Goal: Task Accomplishment & Management: Complete application form

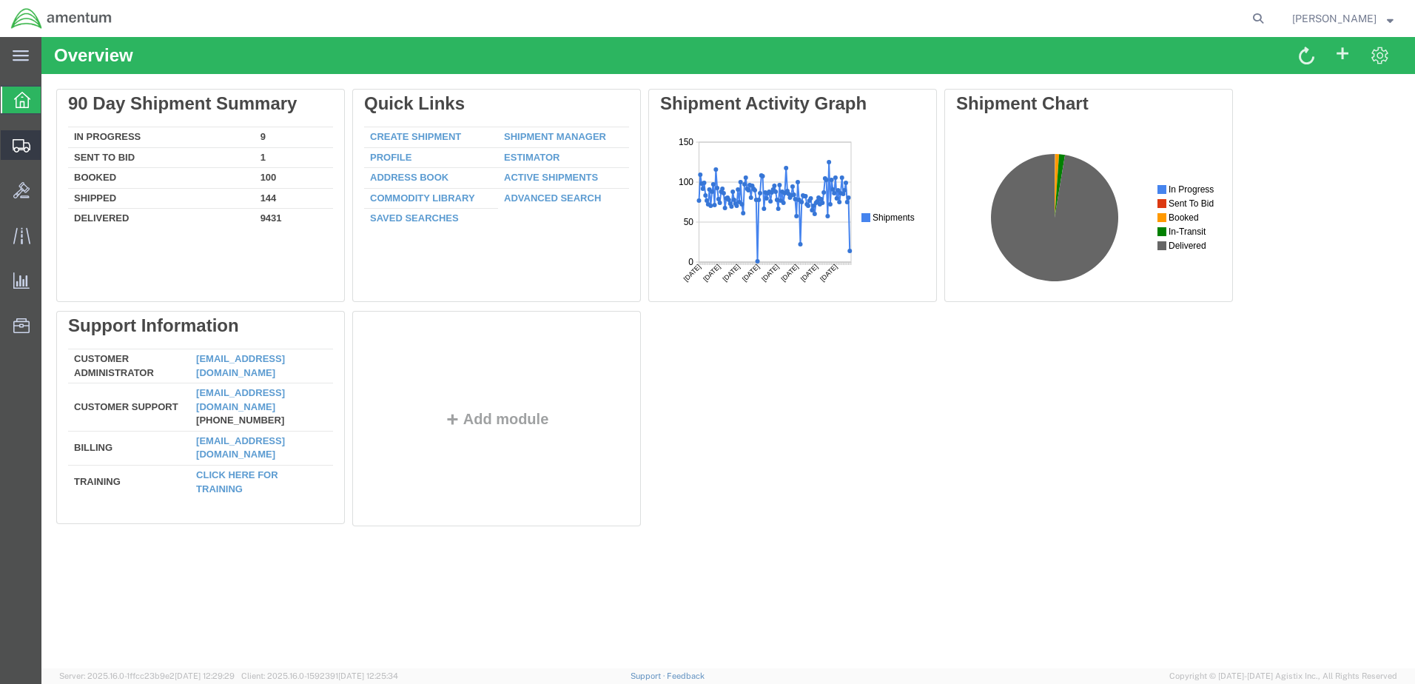
click at [0, 0] on span "Create from Template" at bounding box center [0, 0] width 0 height 0
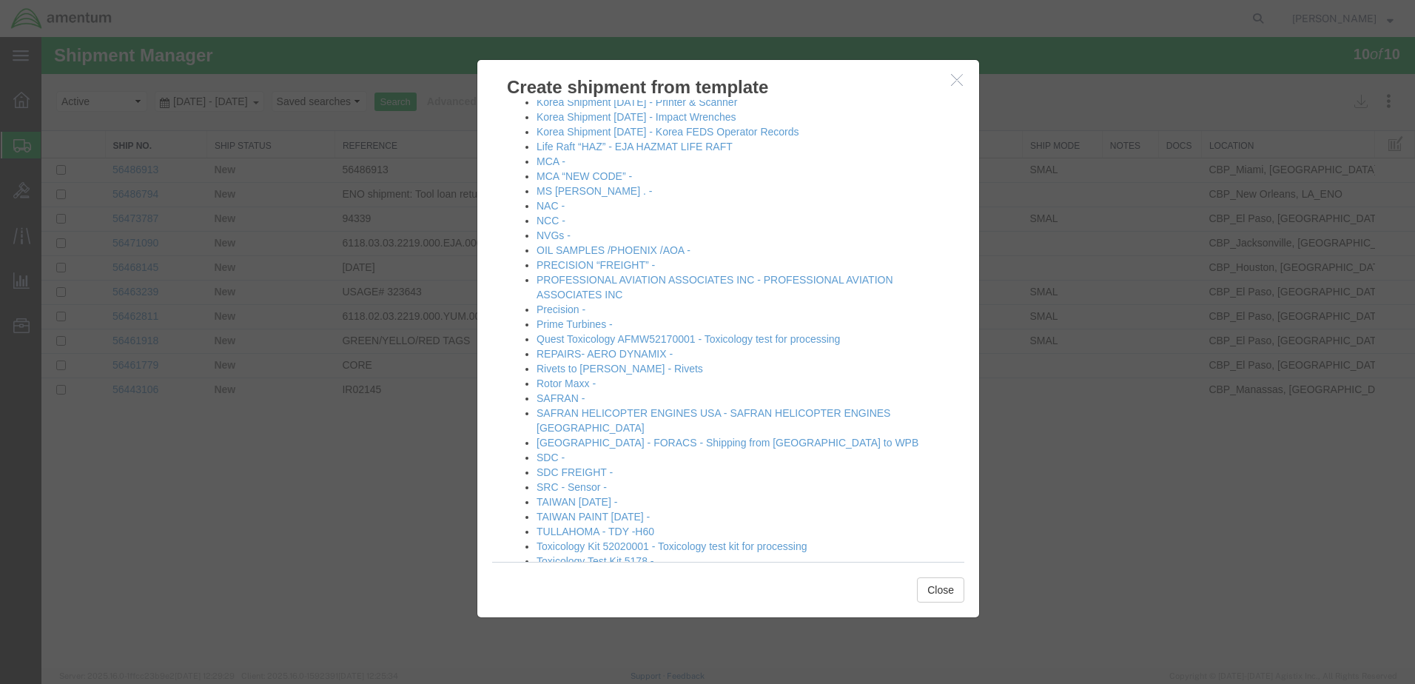
scroll to position [1110, 0]
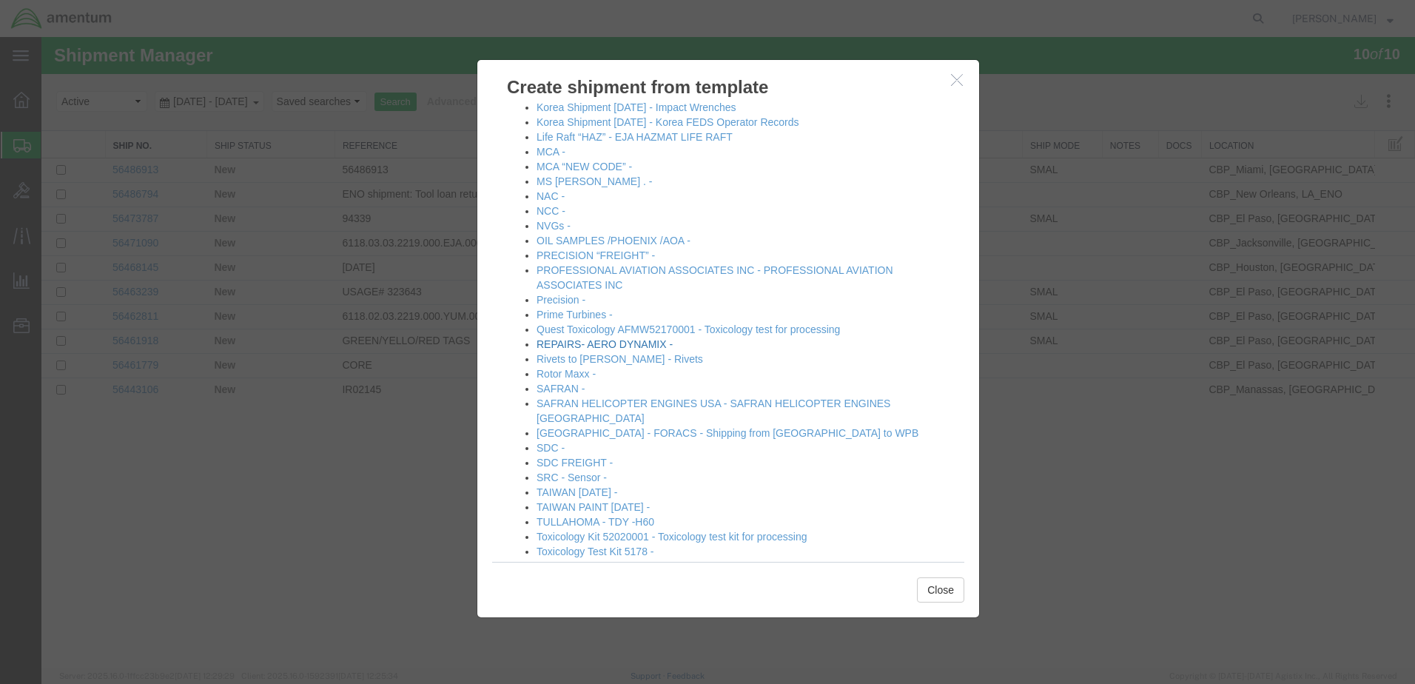
click at [561, 344] on link "REPAIRS- AERO DYNAMIX -" at bounding box center [604, 344] width 136 height 12
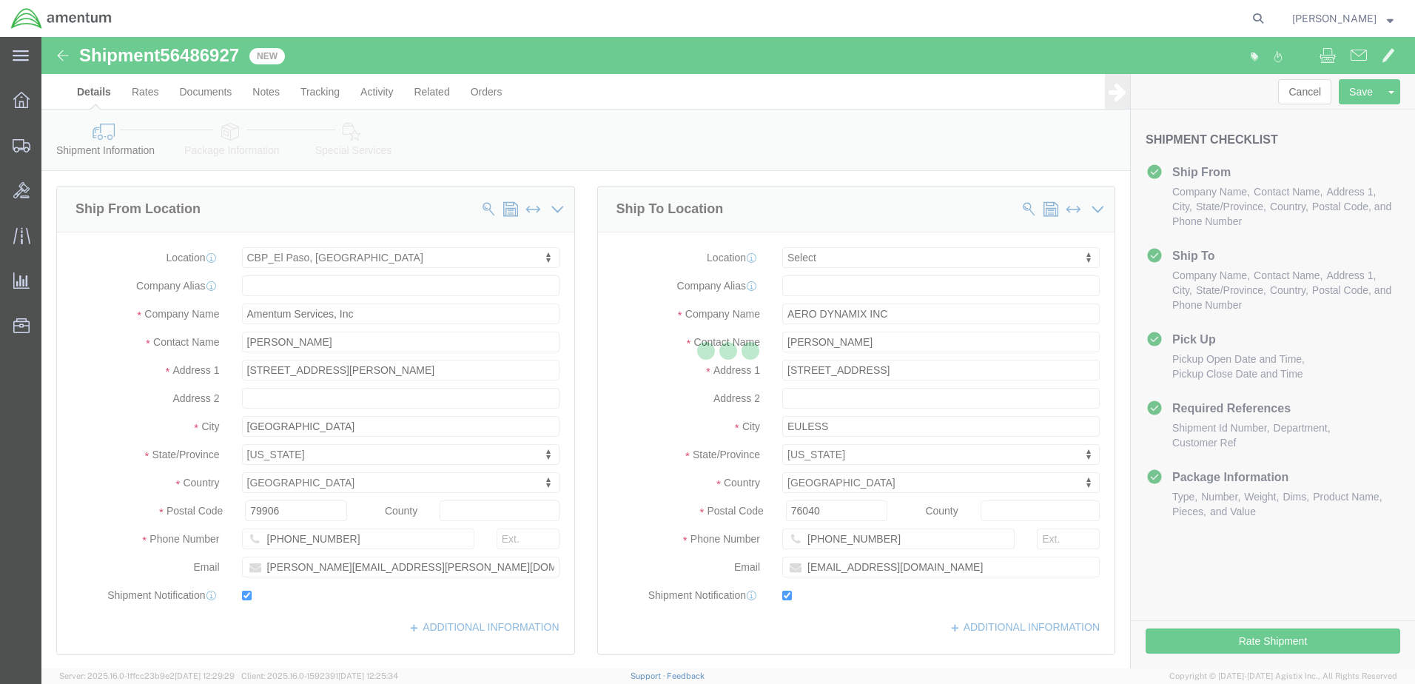
select select "49831"
select select
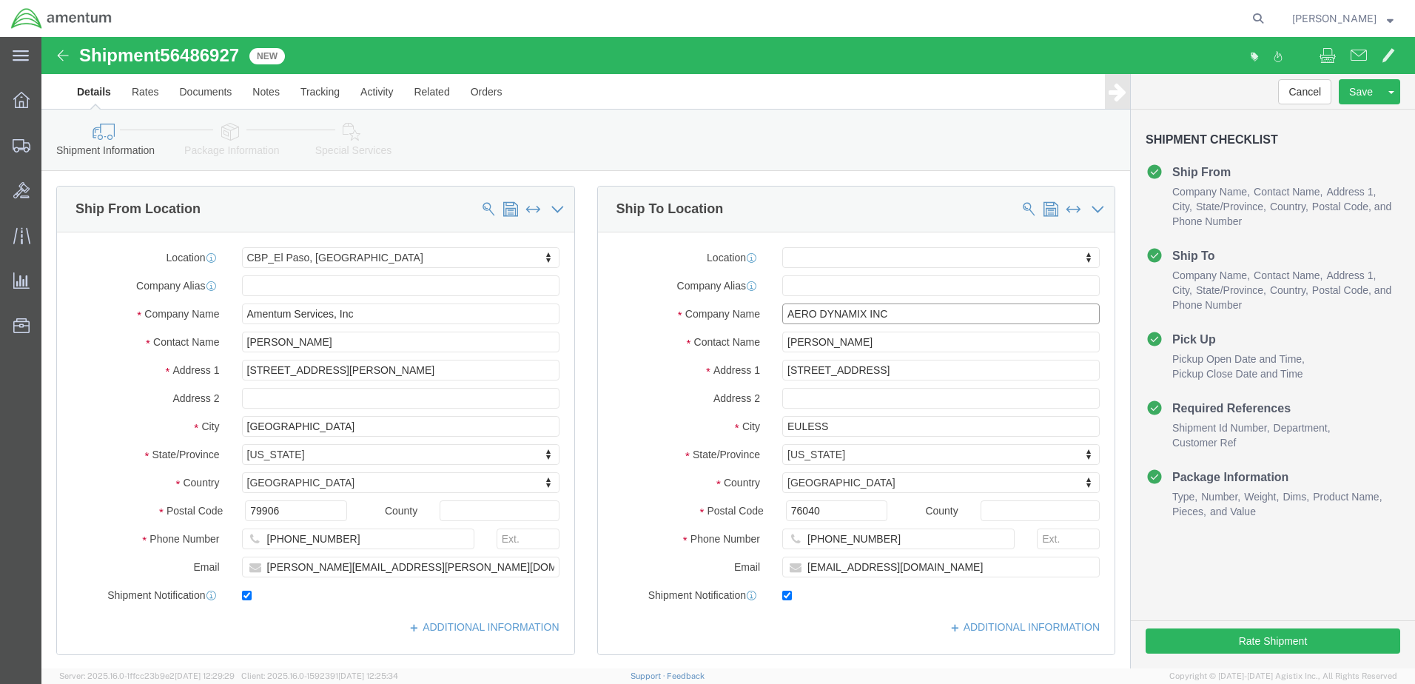
click input "AERO DYNAMIX INC"
drag, startPoint x: 845, startPoint y: 277, endPoint x: 696, endPoint y: 277, distance: 148.7
click div "Company Name AERO DYNAMIX INC"
type input "PRE"
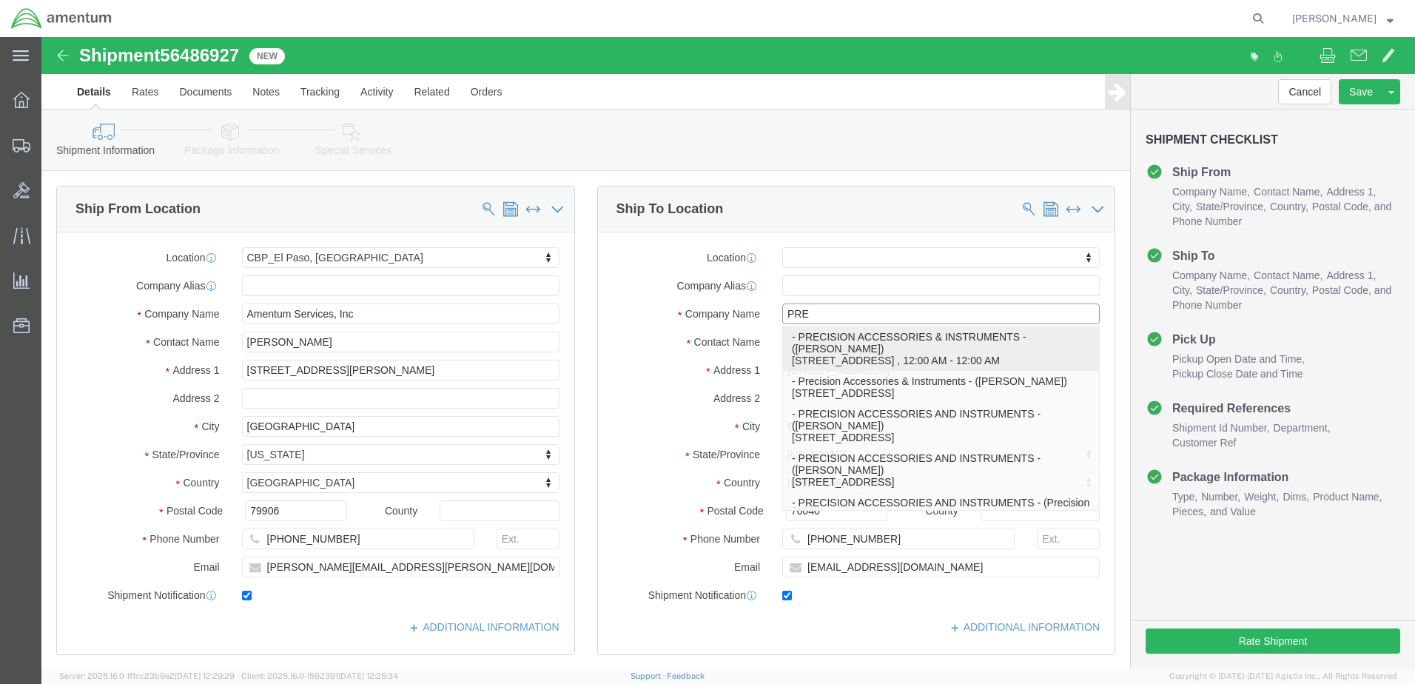
click p "- PRECISION ACCESSORIES & INSTRUMENTS - ([PERSON_NAME]) [STREET_ADDRESS] , 12:0…"
select select
type input "PRECISION ACCESSORIES & INSTRUMENTS"
type input "[PERSON_NAME]"
type input "[STREET_ADDRESS]"
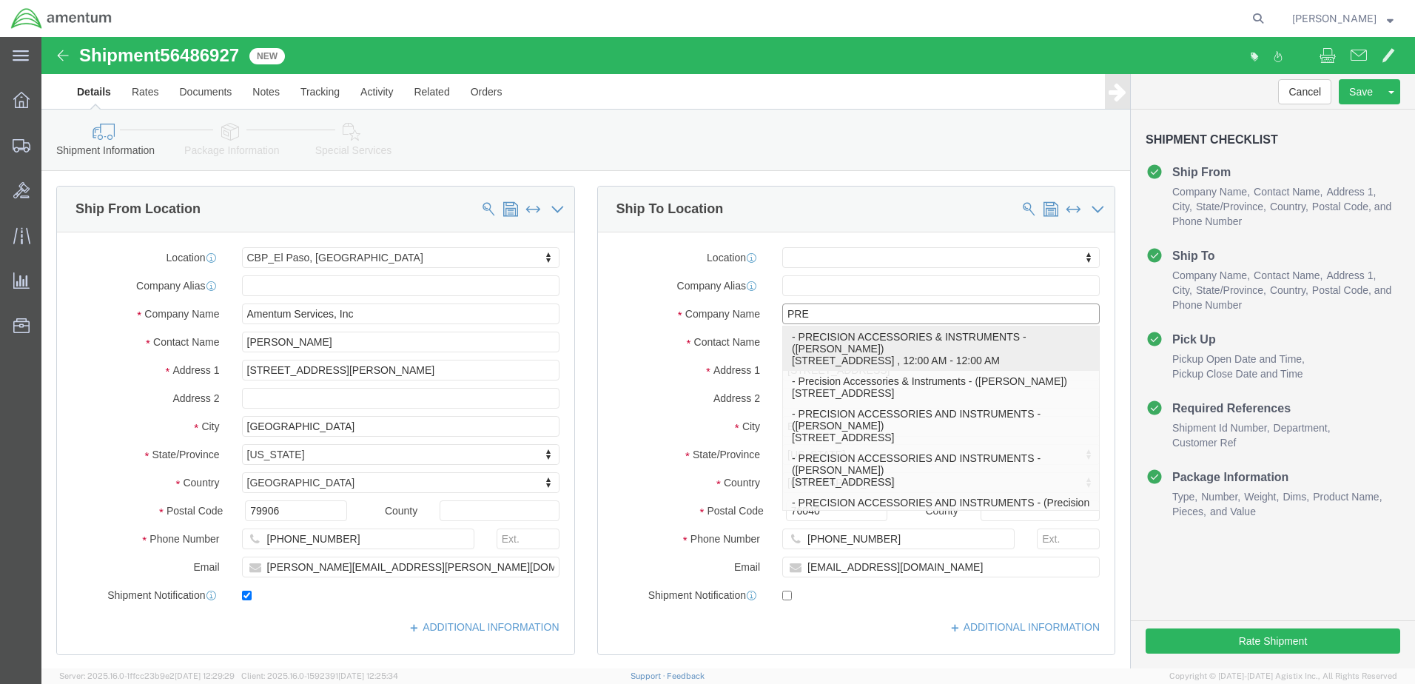
type input "[GEOGRAPHIC_DATA]"
type input "30349"
type input "[PHONE_NUMBER]"
checkbox input "false"
select select "GA"
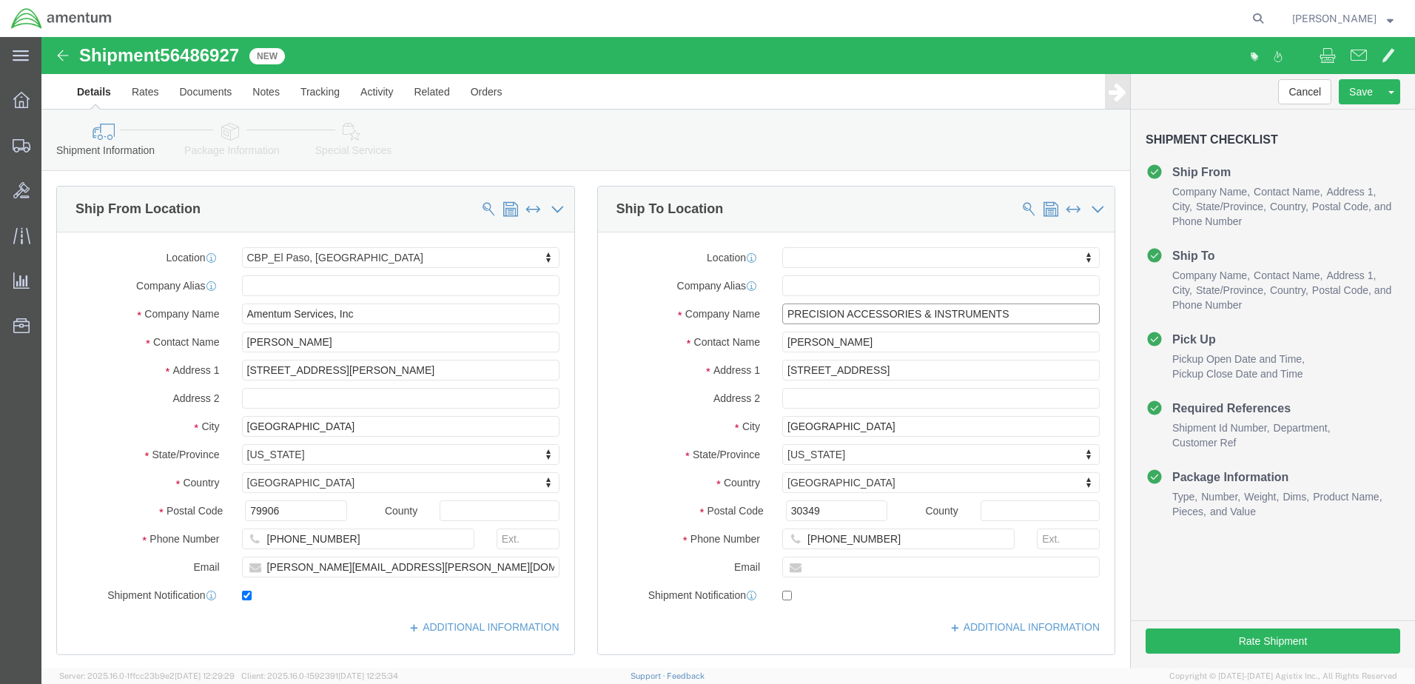
type input "PRECISION ACCESSORIES & INSTRUMENTS"
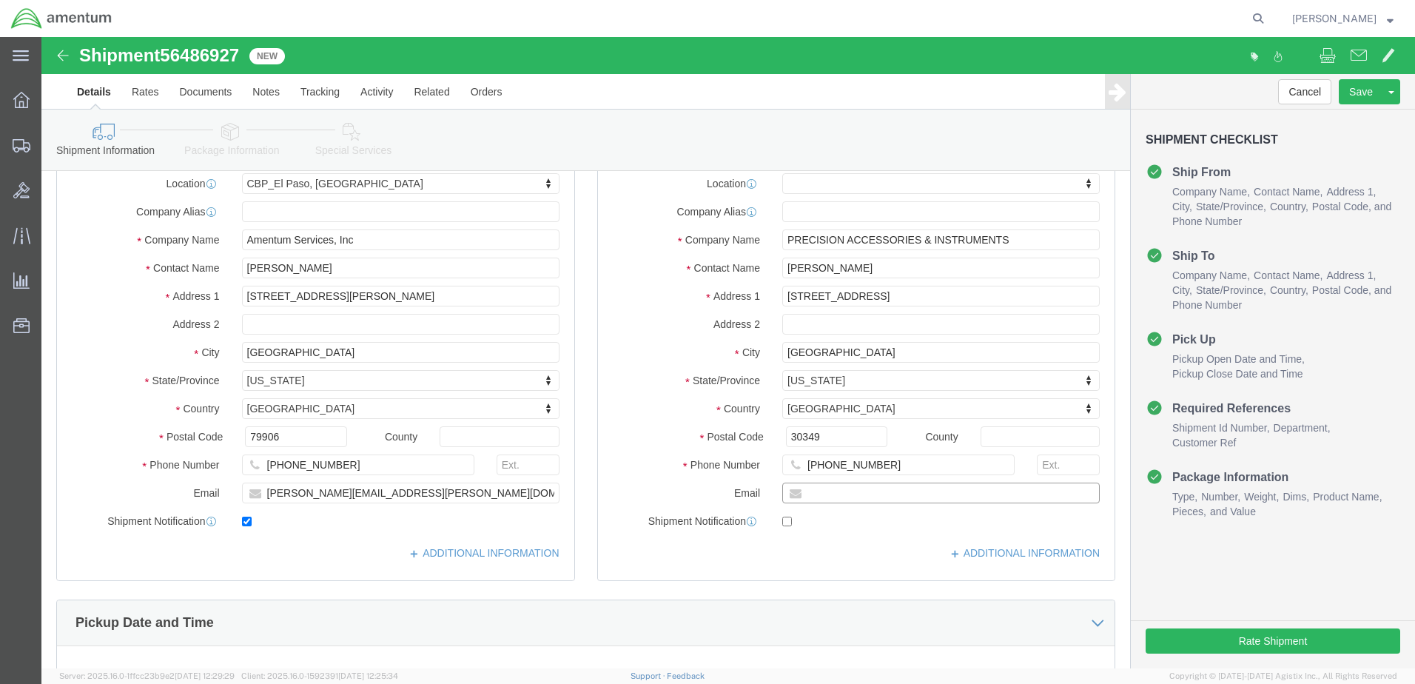
click input "text"
paste input "[EMAIL_ADDRESS][DOMAIN_NAME]"
type input "[EMAIL_ADDRESS][DOMAIN_NAME]"
checkbox input "true"
drag, startPoint x: 814, startPoint y: 231, endPoint x: 721, endPoint y: 233, distance: 93.2
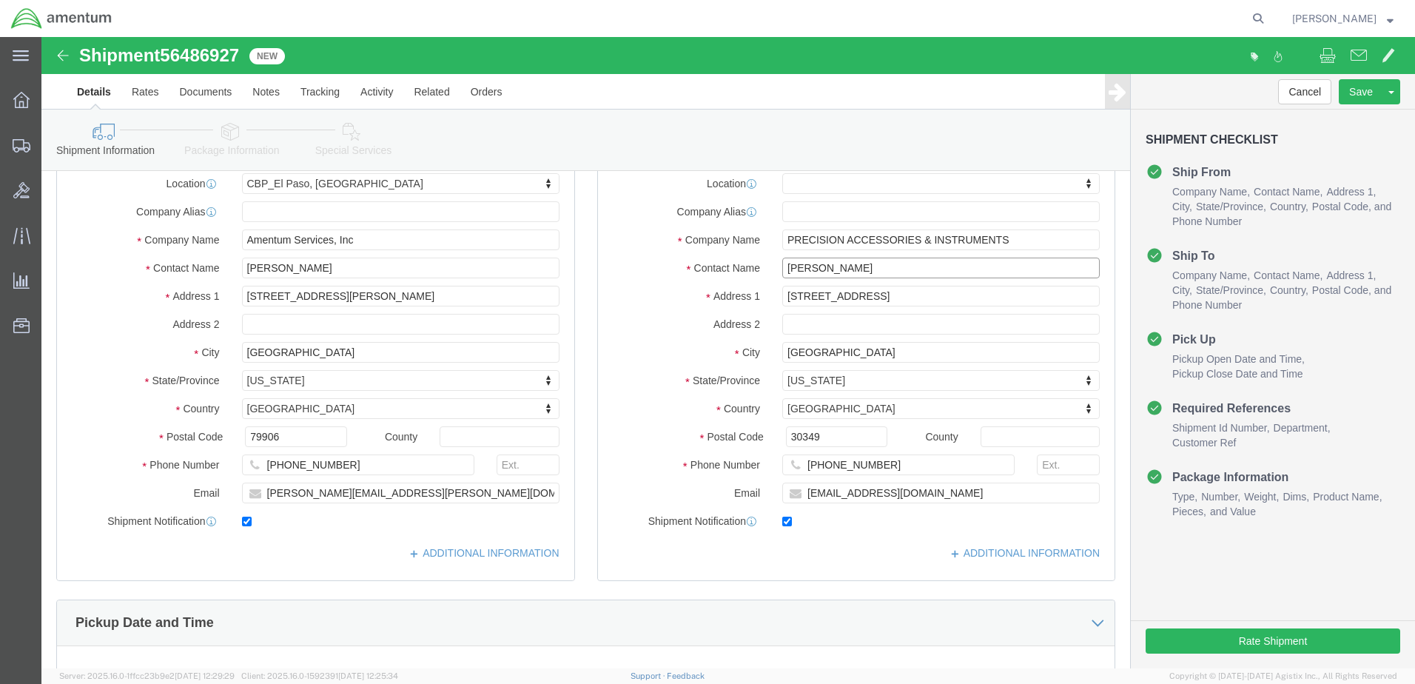
click div "Contact Name [PERSON_NAME]"
type input "[PERSON_NAME]"
click input "[STREET_ADDRESS]"
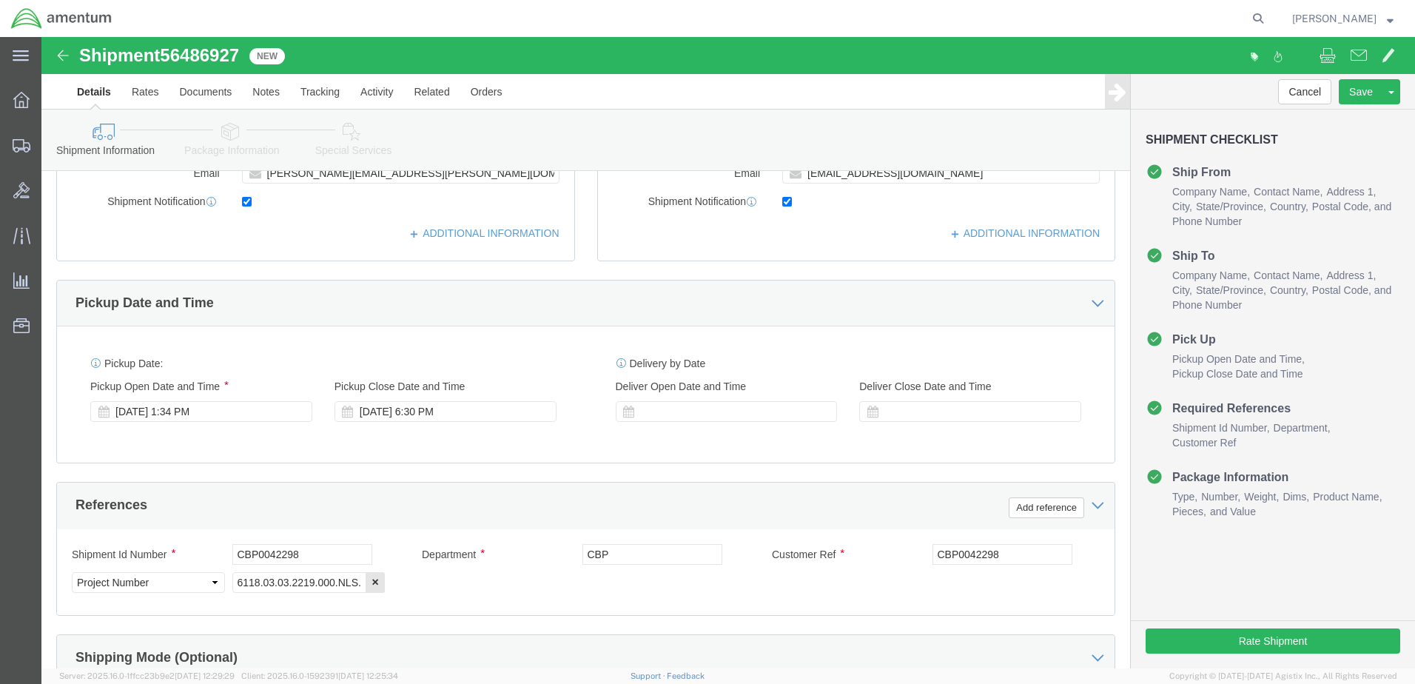
scroll to position [444, 0]
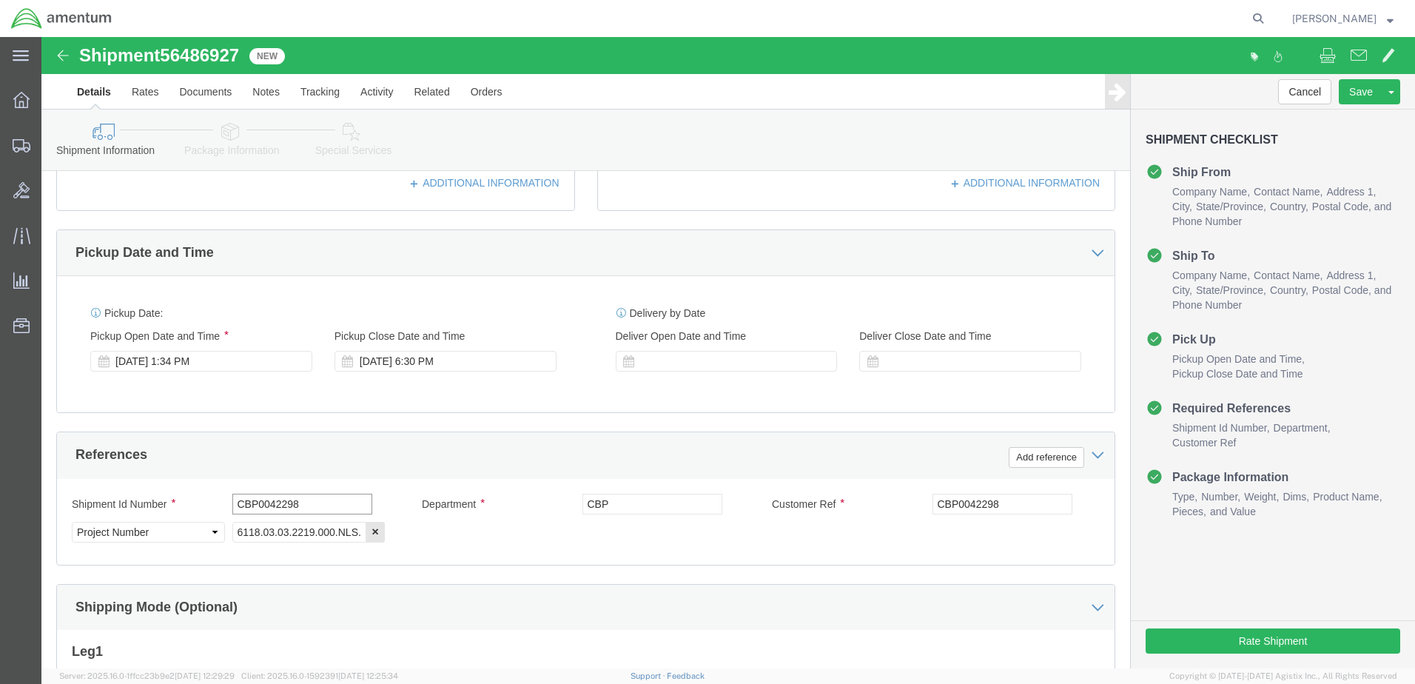
drag, startPoint x: 227, startPoint y: 467, endPoint x: 305, endPoint y: 465, distance: 77.7
click input "CBP0042298"
type input "CBP0043114"
drag, startPoint x: 274, startPoint y: 494, endPoint x: 329, endPoint y: 496, distance: 54.8
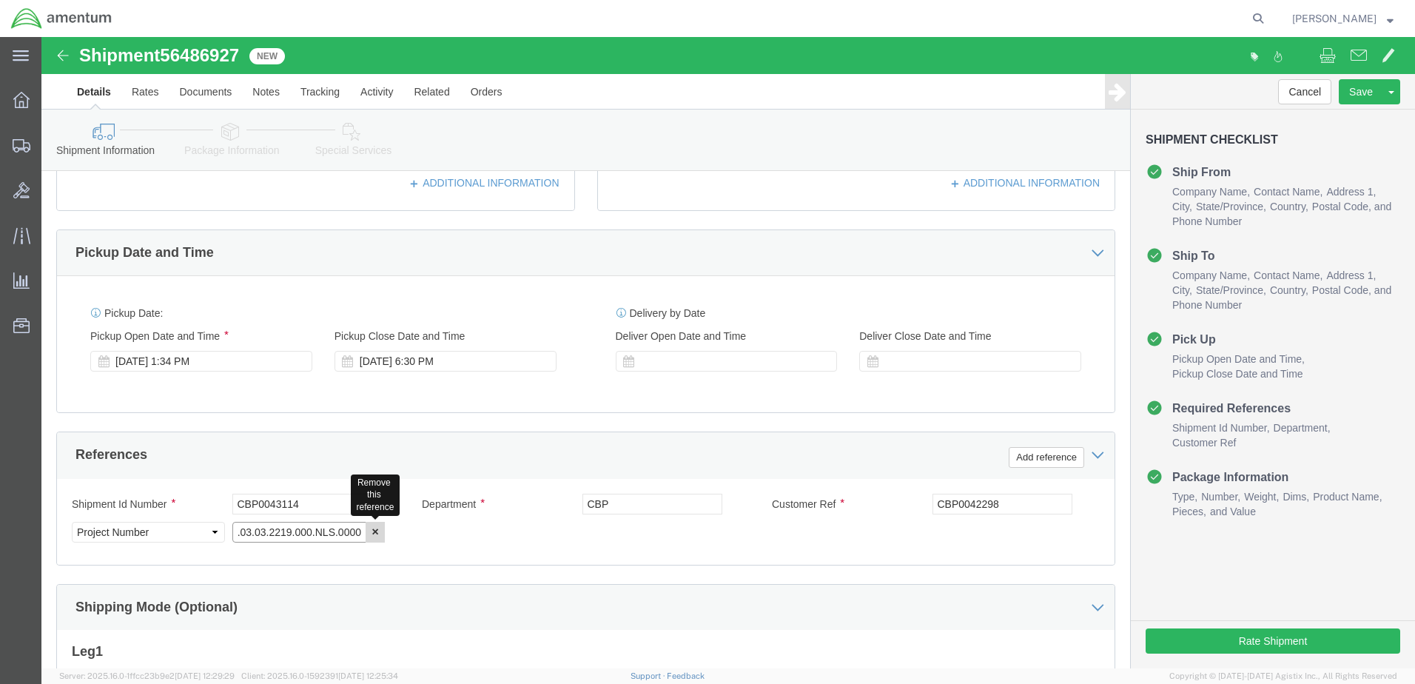
click div "6118.03.03.2219.000.NLS.0000 Remove this reference"
click div "Department CBP"
click input "CBP"
drag, startPoint x: 925, startPoint y: 468, endPoint x: 999, endPoint y: 469, distance: 74.0
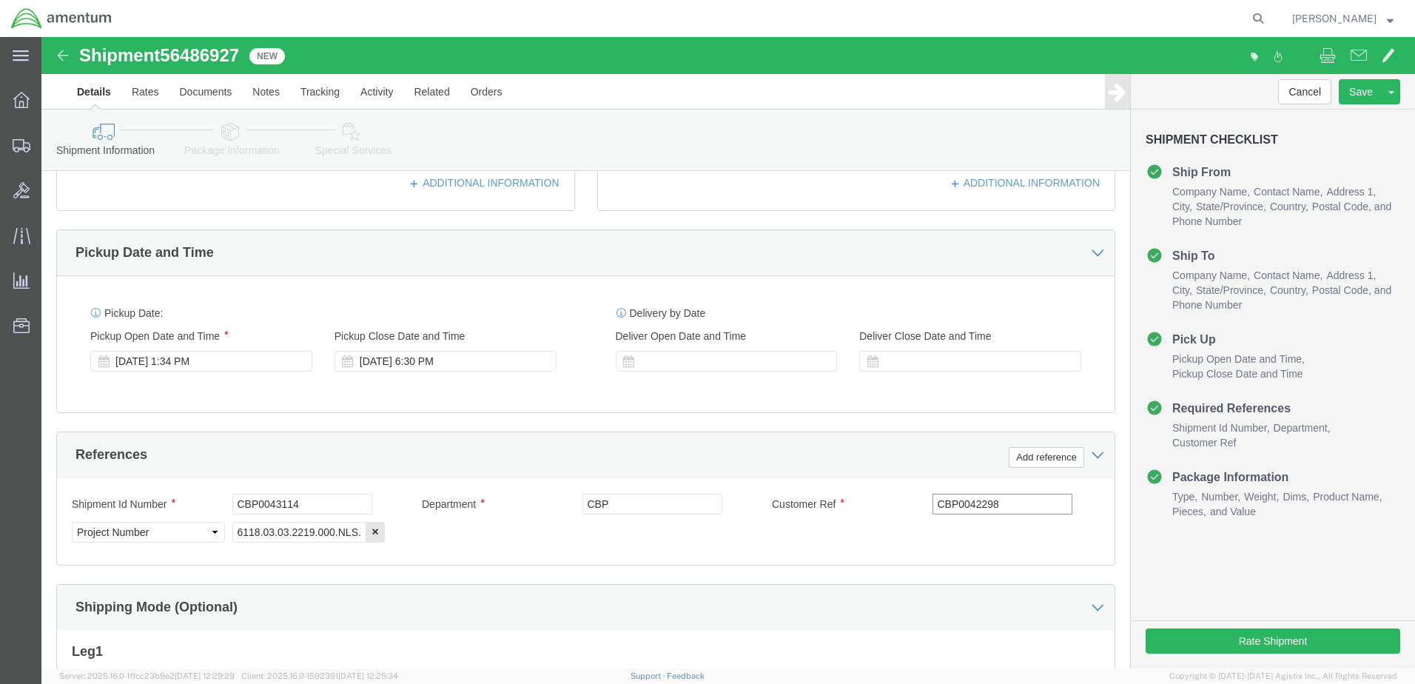
click input "CBP0042298"
type input "CBP0043114"
click div "Shipment Id Number CBP0043114 Department CBP Customer Ref CBP0043114 Select Acc…"
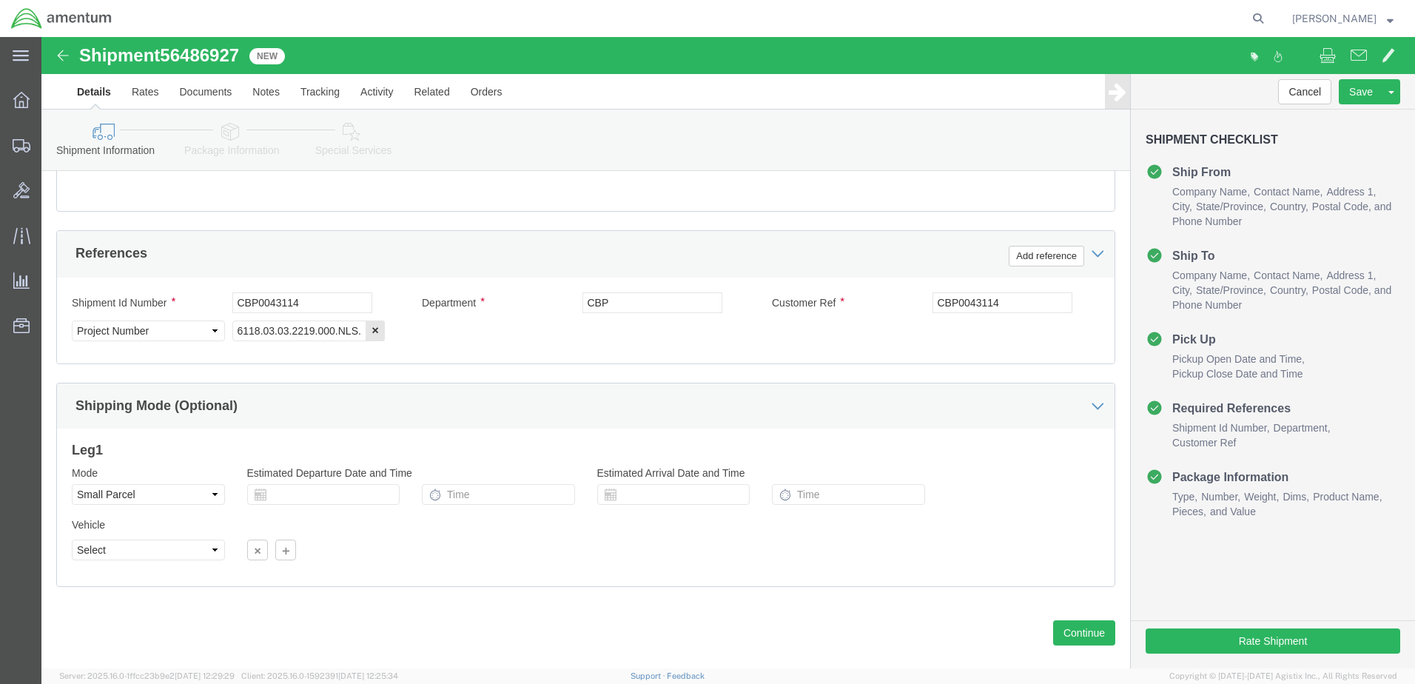
scroll to position [666, 0]
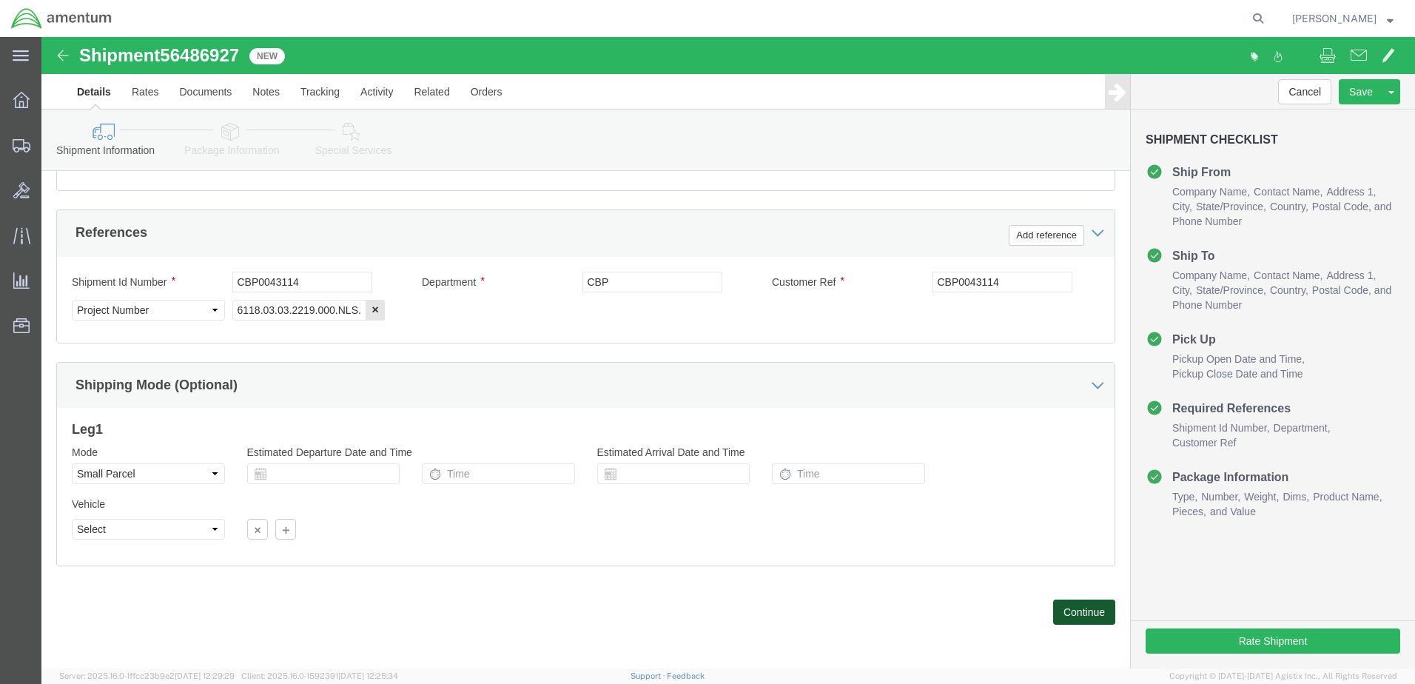
click button "Continue"
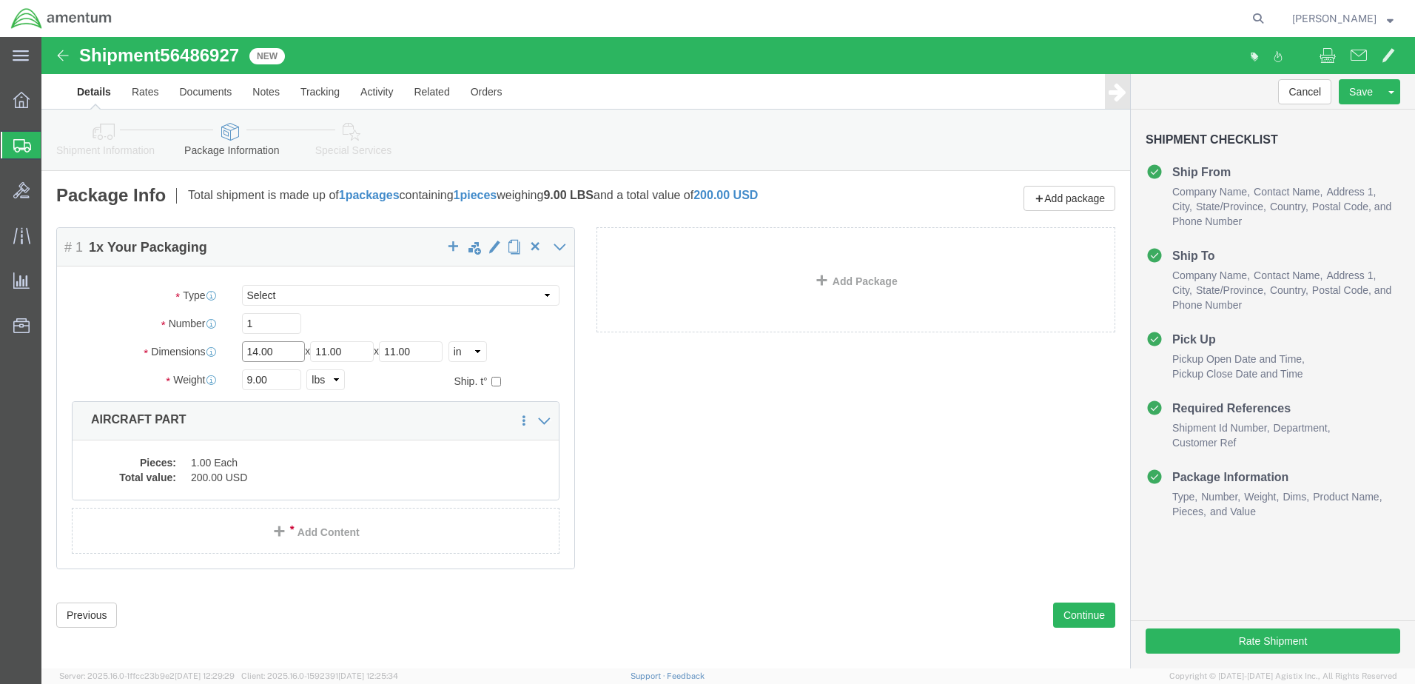
click input "14.00"
drag, startPoint x: 233, startPoint y: 311, endPoint x: 158, endPoint y: 315, distance: 75.6
click div "Dimensions Length 14.00 x Width 11.00 x Height 11.00 Select cm ft in"
type input "16"
type input "10"
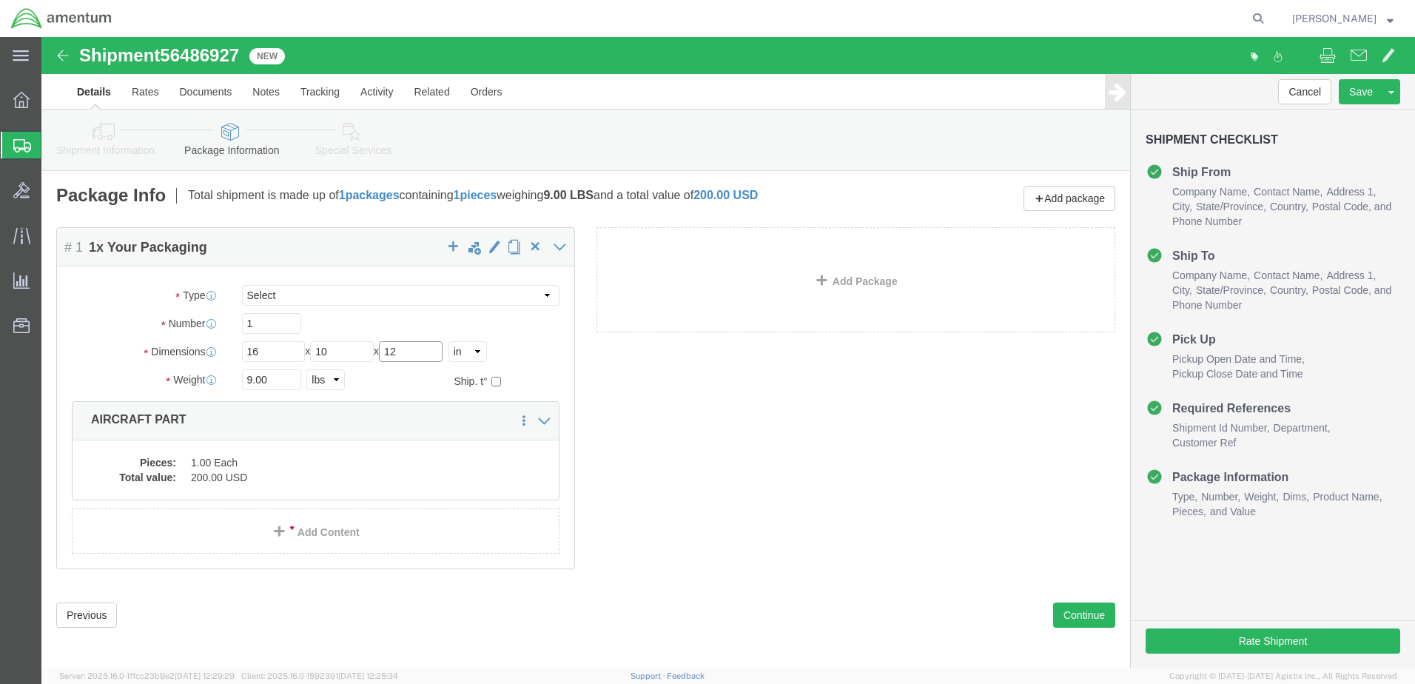
type input "12"
drag, startPoint x: 240, startPoint y: 343, endPoint x: 145, endPoint y: 343, distance: 95.4
click div "Weight 9.00 Select kgs lbs Ship. t°"
type input "4.00"
drag, startPoint x: 169, startPoint y: 428, endPoint x: 211, endPoint y: 465, distance: 56.1
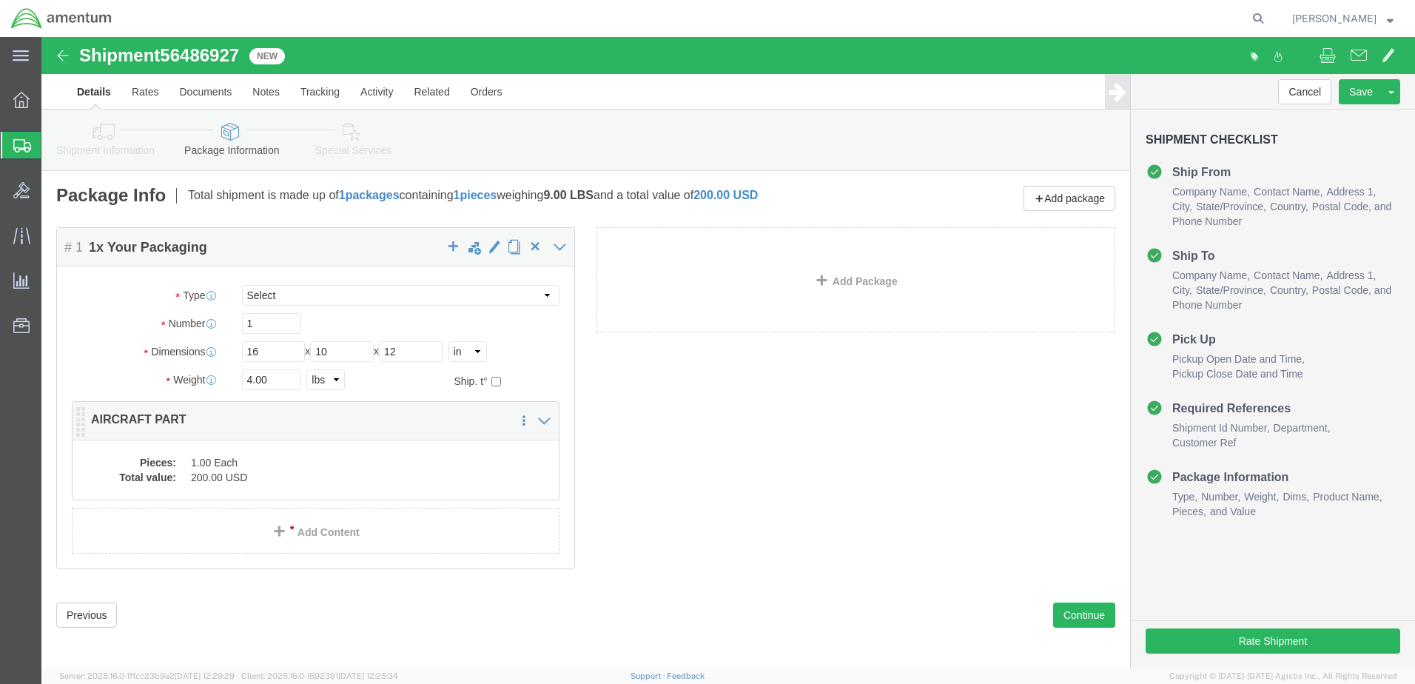
click dd "1.00 Each"
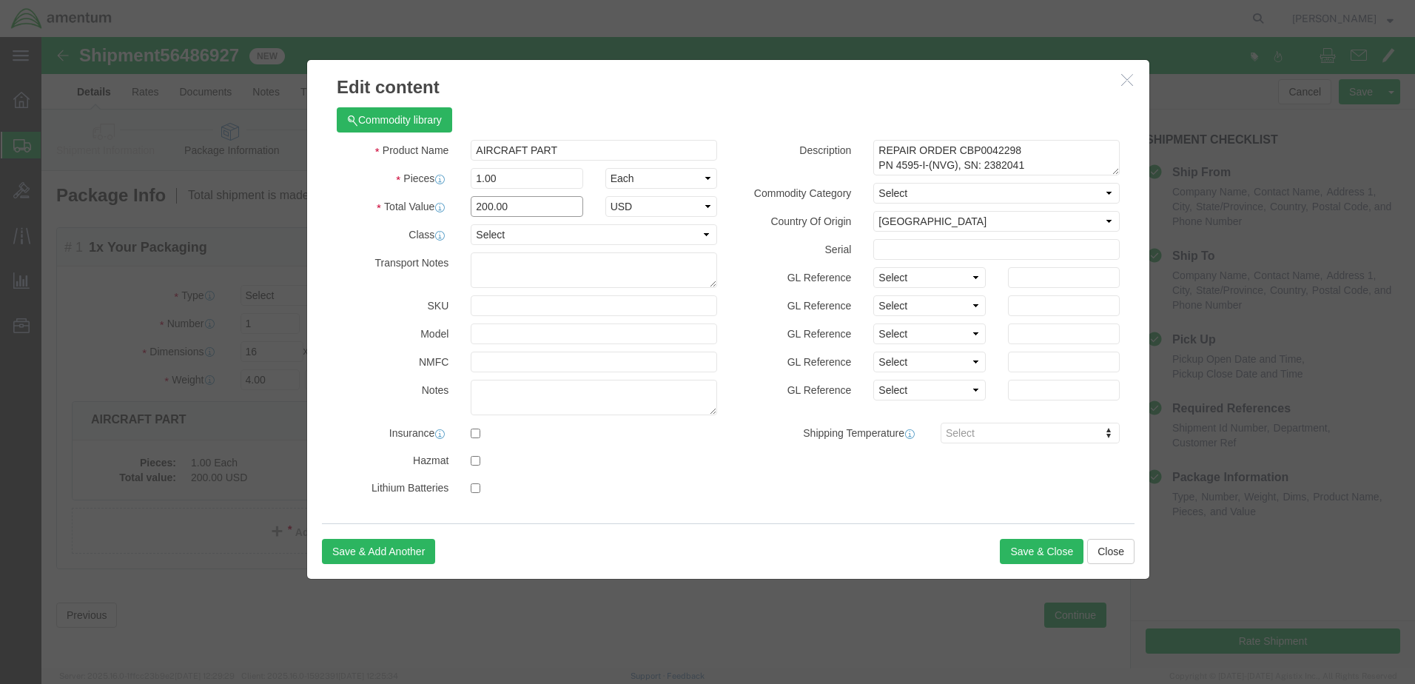
click div "Total Value Total value of all the pieces 200.00 Select ADP AED AFN ALL AMD AOA…"
click select "Select 50 55 60 65 70 85 92.5 100 125 175 250 300 400"
click textarea "REPAIR ORDER CBP0042298 PN 4595-I-(NVG), SN: 2382041"
drag, startPoint x: 948, startPoint y: 114, endPoint x: 1014, endPoint y: 107, distance: 66.2
click textarea "REPAIR ORDER CBP0042298 PN 4595-I-(NVG), SN: 2382041"
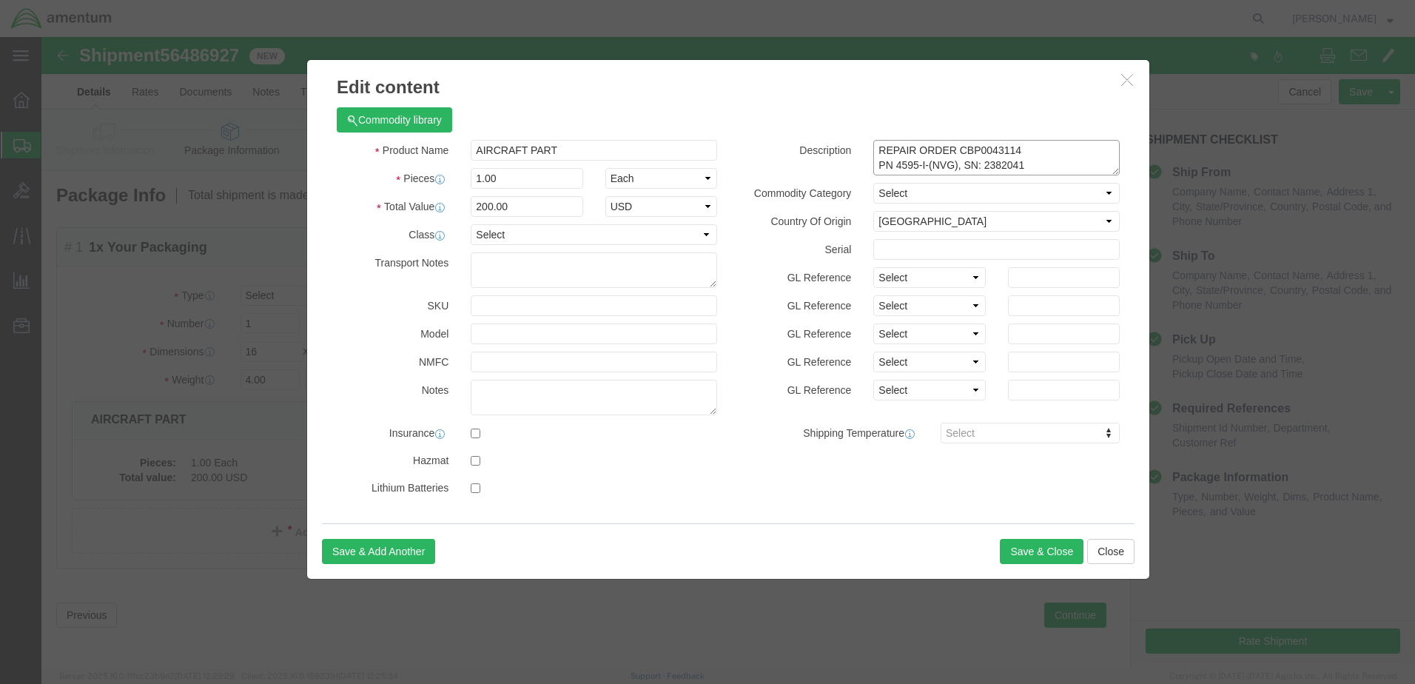
drag, startPoint x: 849, startPoint y: 130, endPoint x: 998, endPoint y: 129, distance: 149.4
click textarea "REPAIR ORDER CBP0042298 PN 4595-I-(NVG), SN: 2382041"
type textarea "REPAIR ORDER CBP0043114 PN 11-84964, SN: 3707"
click button "Save & Close"
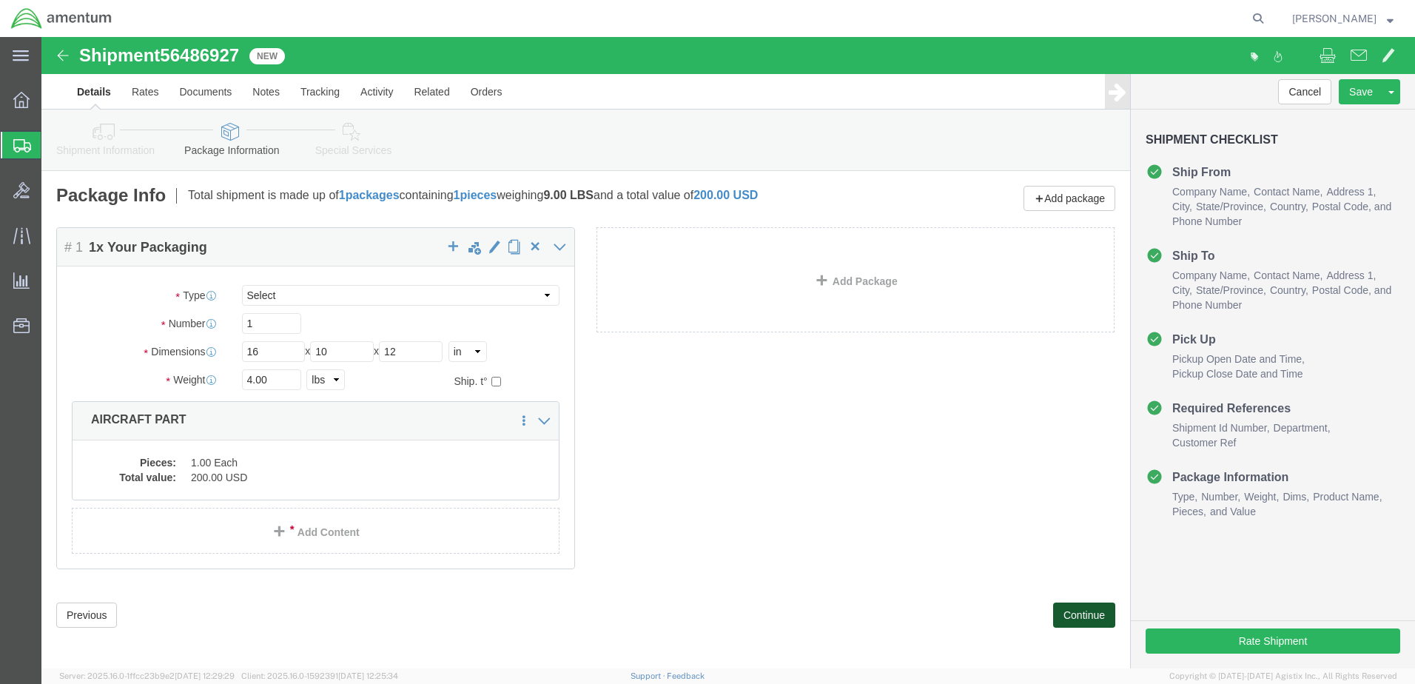
click button "Continue"
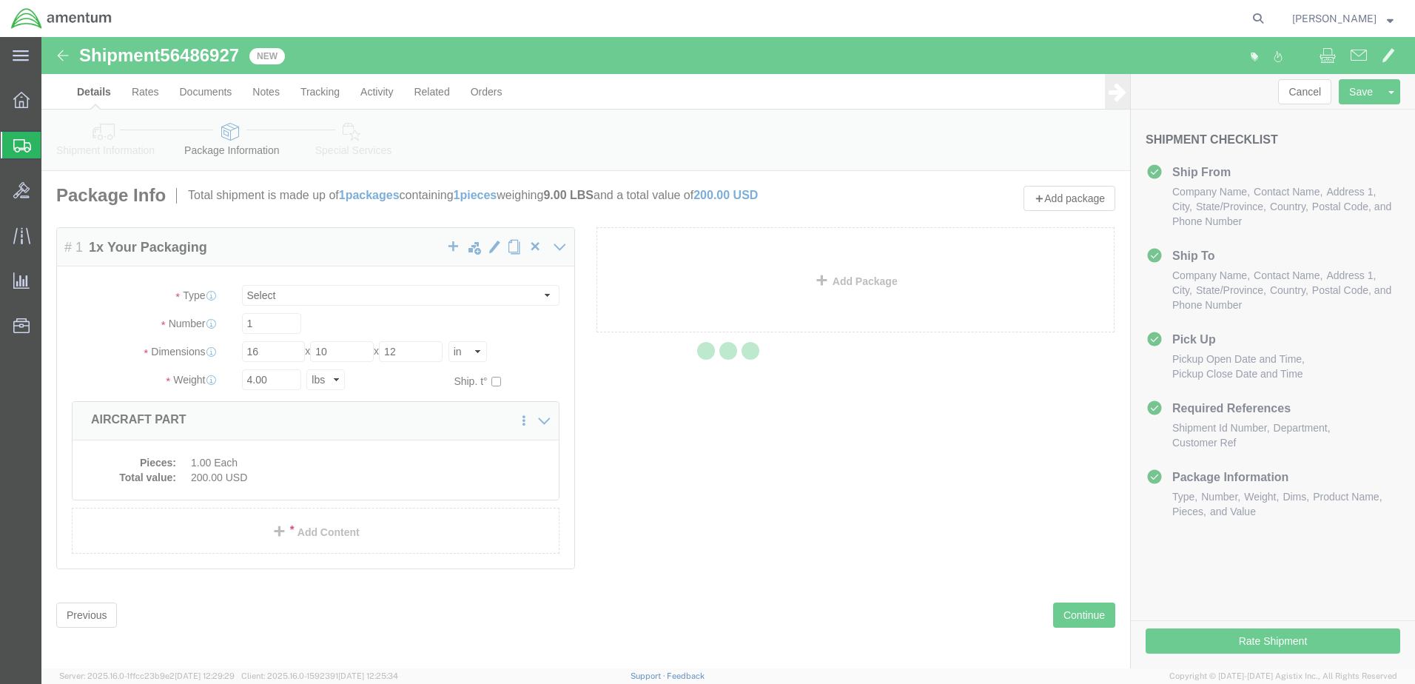
select select
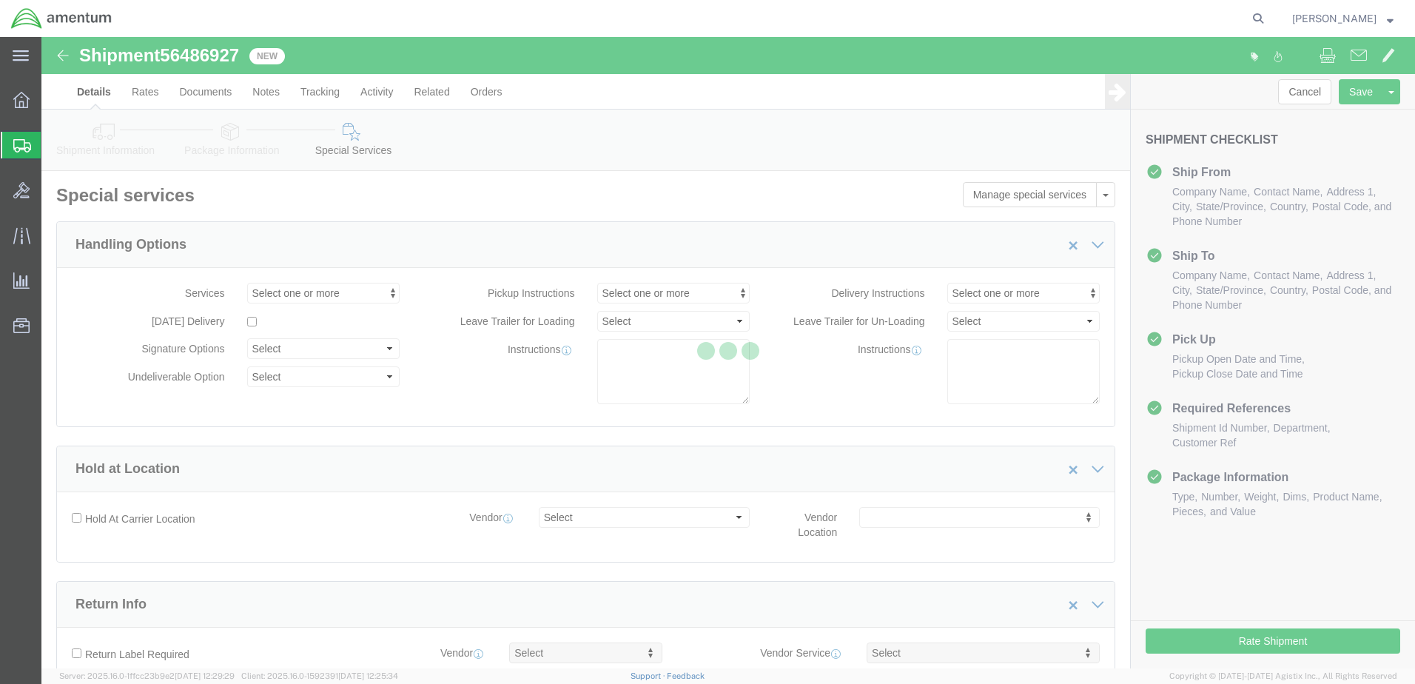
select select "COSTCENTER"
select select "DEPARTMENT"
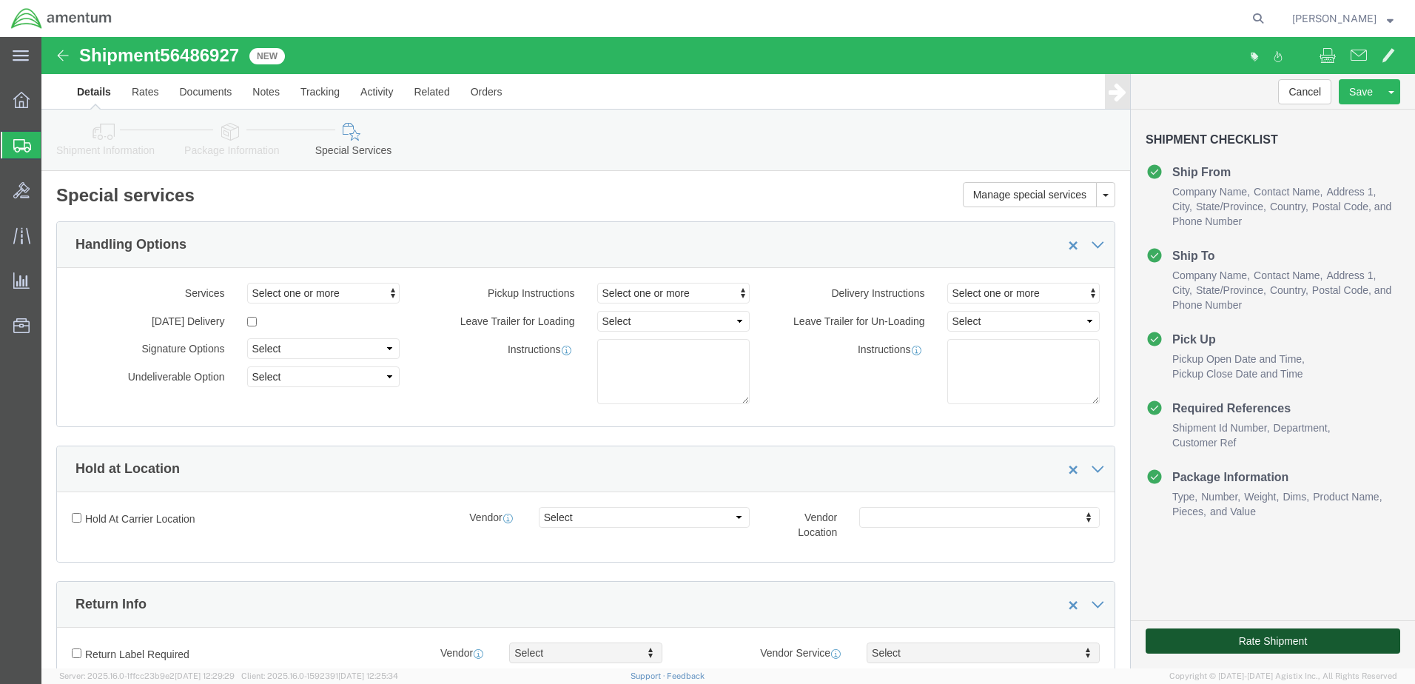
click button "Rate Shipment"
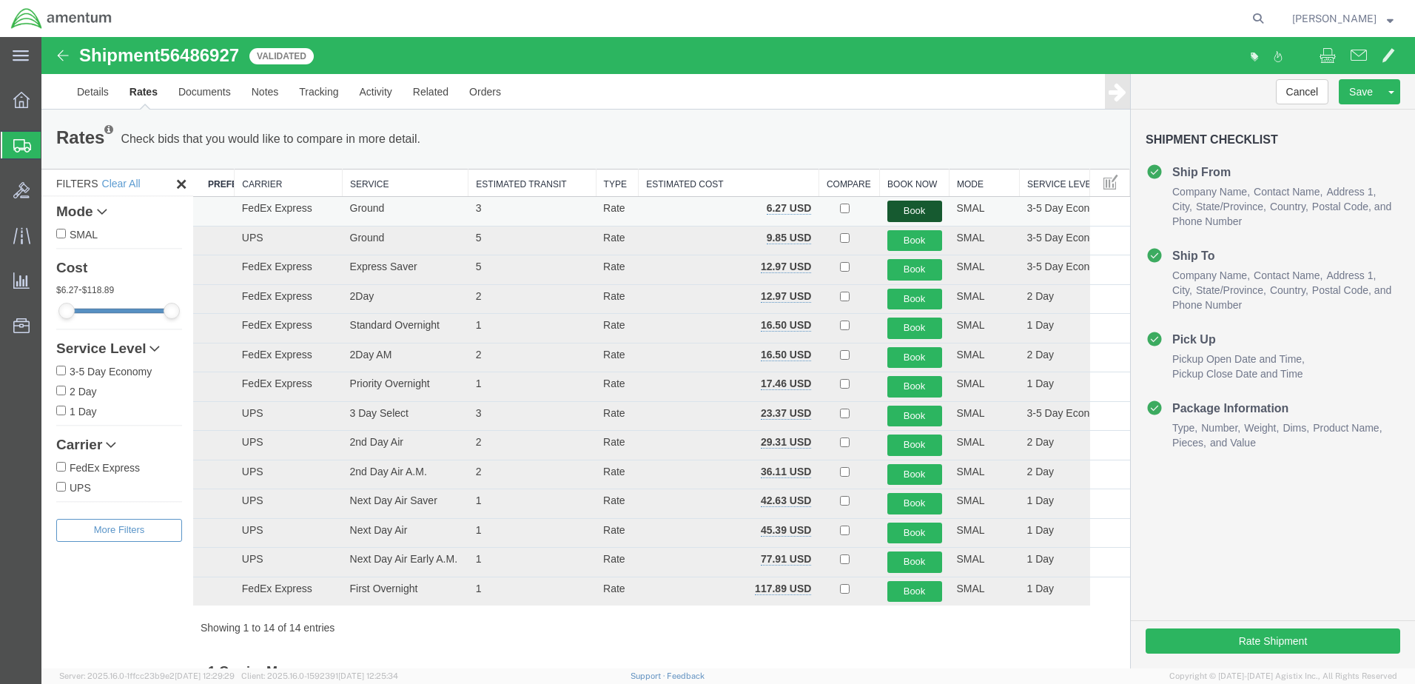
click at [901, 208] on button "Book" at bounding box center [914, 210] width 55 height 21
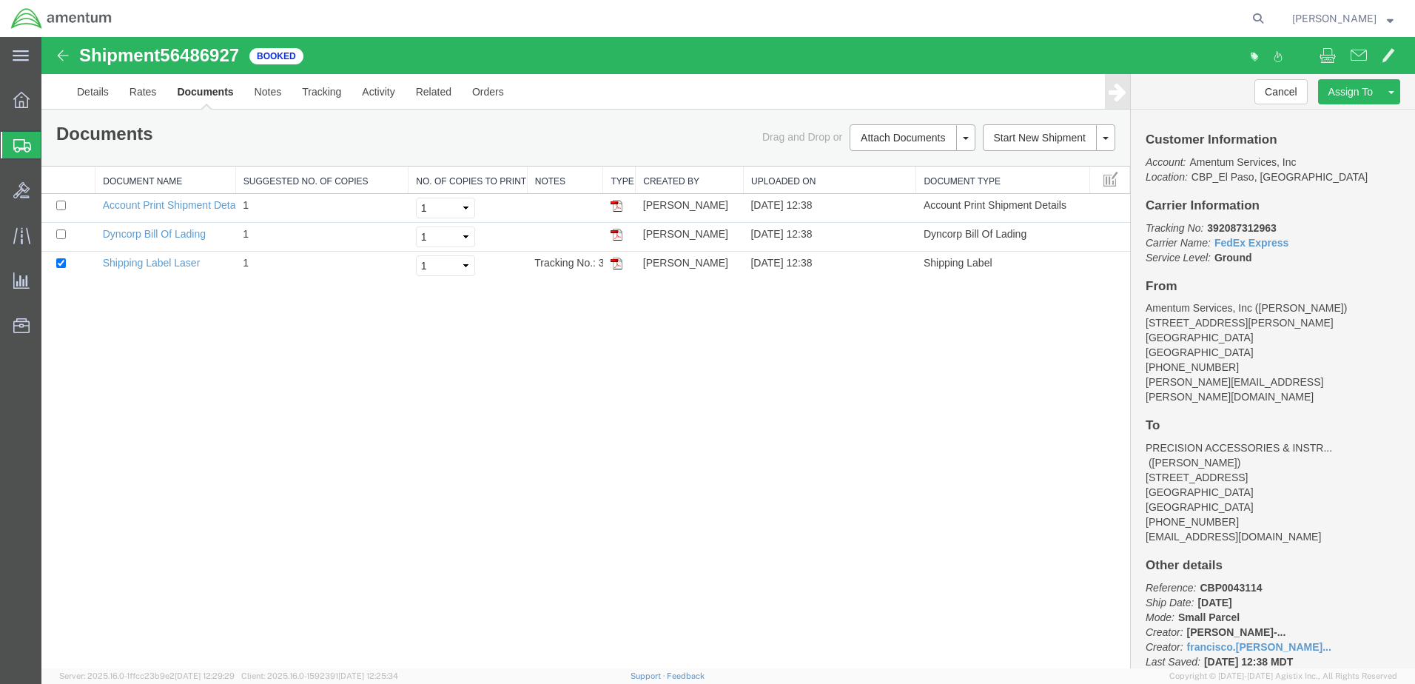
drag, startPoint x: 618, startPoint y: 266, endPoint x: 756, endPoint y: 328, distance: 152.0
click at [618, 266] on img at bounding box center [616, 263] width 12 height 12
